Goal: Task Accomplishment & Management: Manage account settings

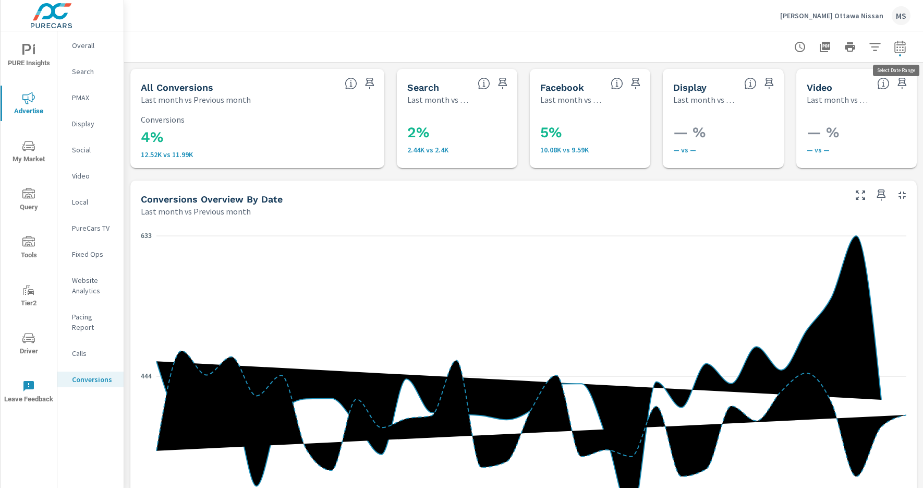
scroll to position [117, 0]
click at [900, 23] on div "MS" at bounding box center [901, 15] width 19 height 19
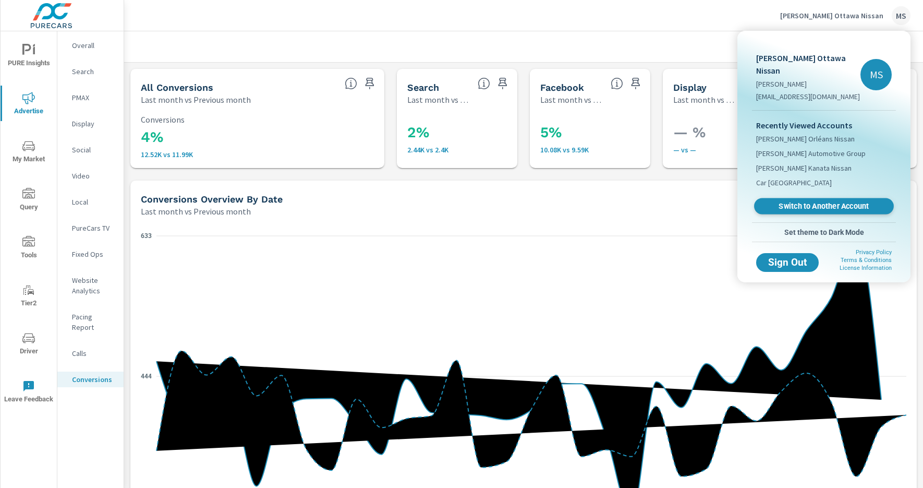
click at [822, 201] on span "Switch to Another Account" at bounding box center [824, 206] width 128 height 10
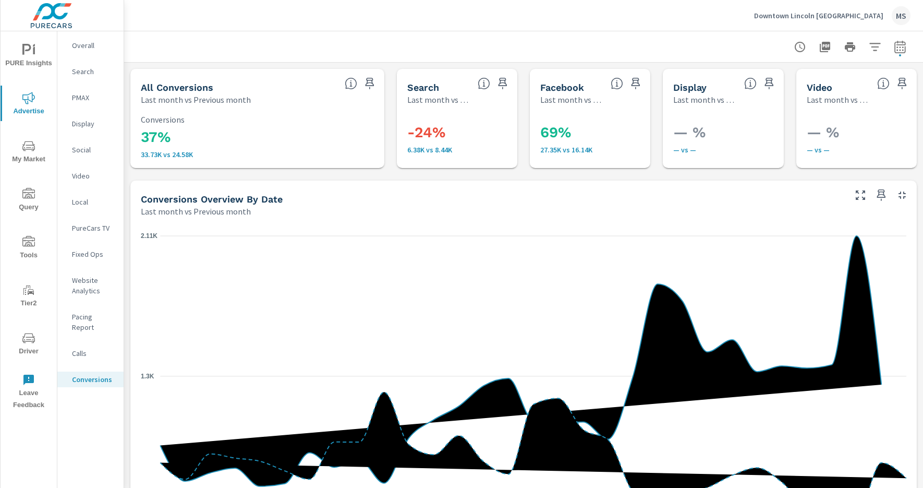
scroll to position [78, 0]
click at [37, 343] on span "Driver" at bounding box center [29, 345] width 50 height 26
